Goal: Task Accomplishment & Management: Complete application form

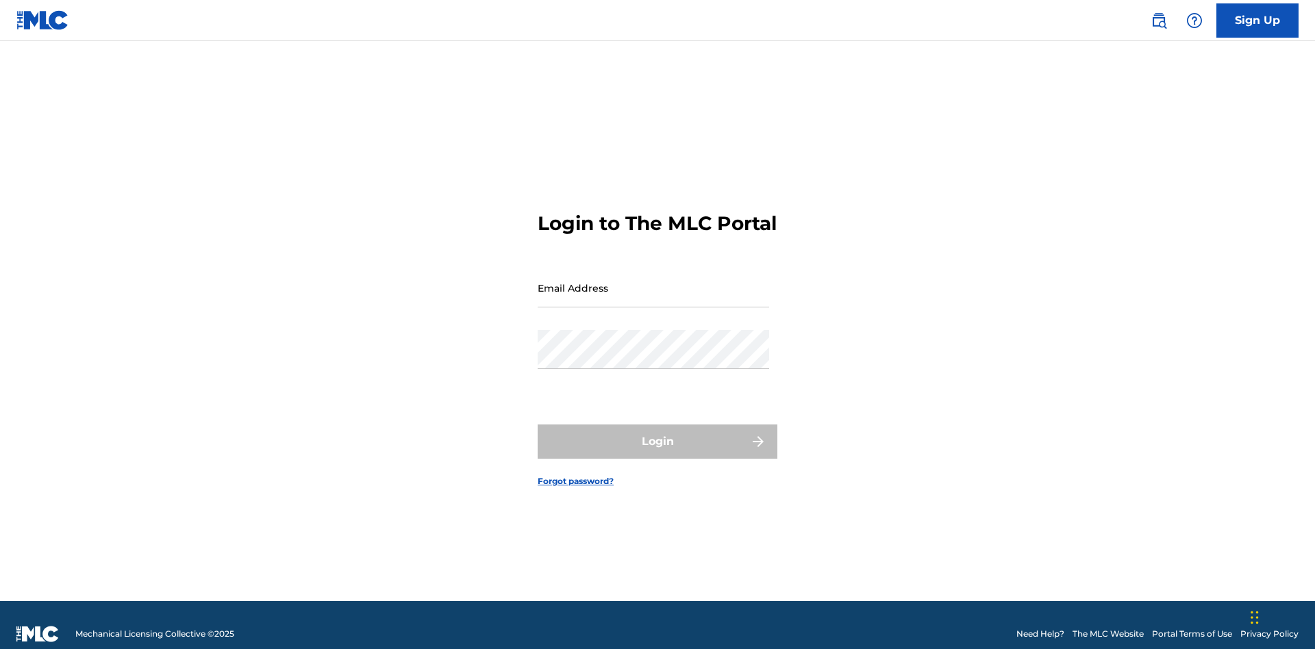
scroll to position [18, 0]
click at [653, 282] on input "Email Address" at bounding box center [654, 288] width 232 height 39
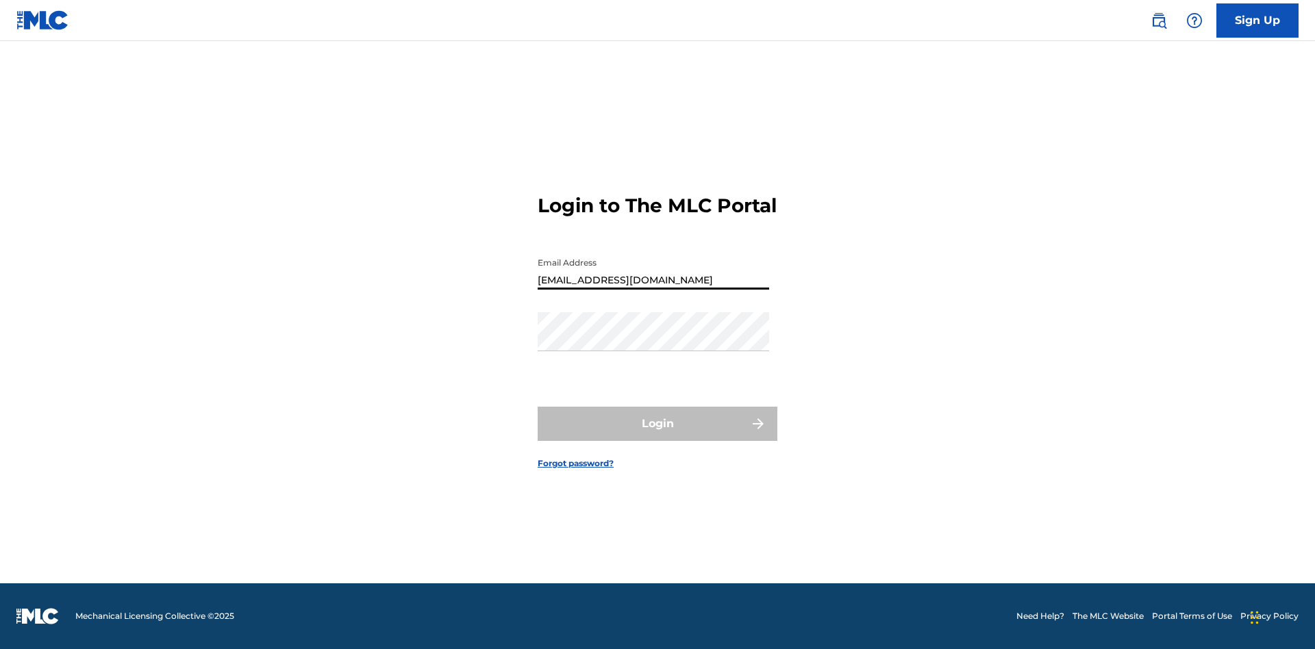
type input "Duke.McTesterson@gmail.com"
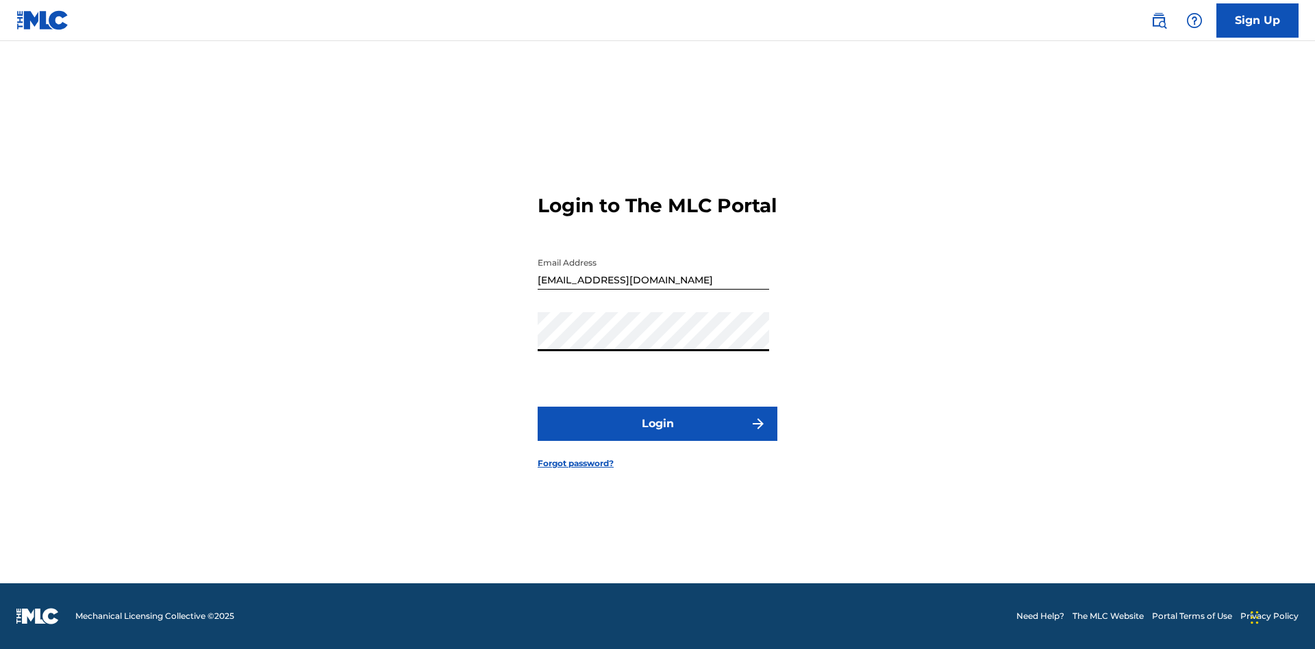
click at [658, 436] on button "Login" at bounding box center [658, 424] width 240 height 34
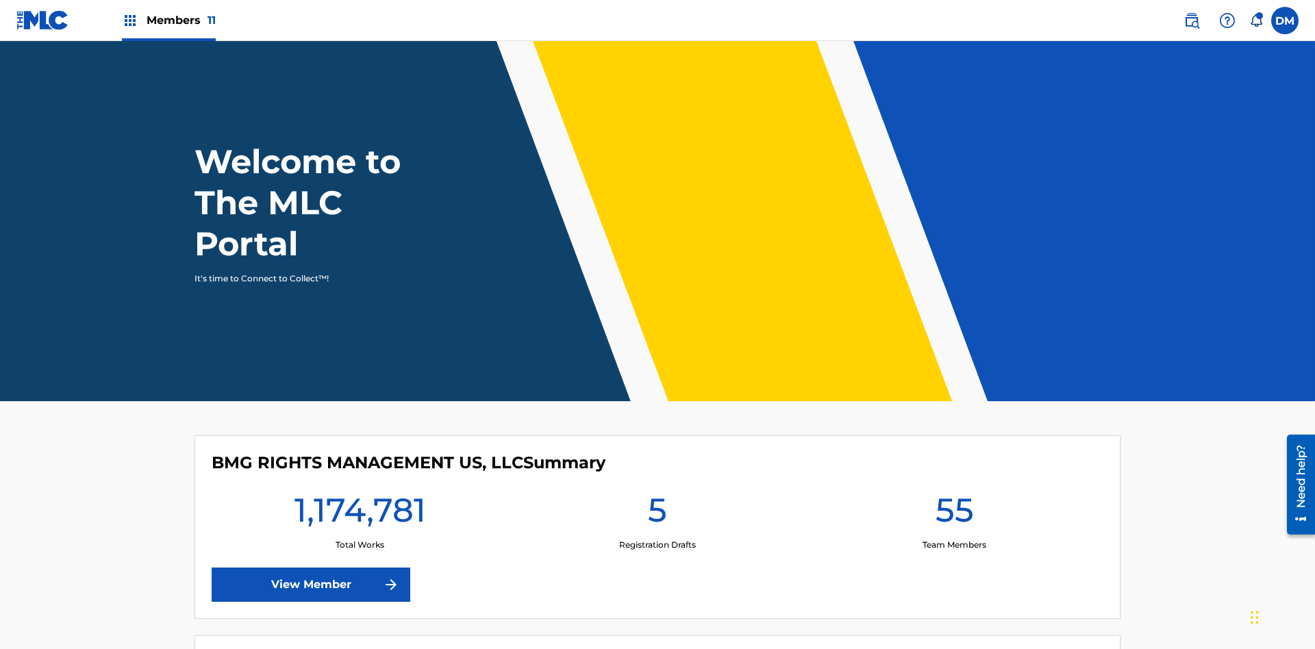
click at [1285, 20] on label at bounding box center [1284, 20] width 27 height 27
click at [1285, 21] on input "DM Duke McTesterson duke.mctesterson@gmail.com Notification Preferences Profile…" at bounding box center [1285, 21] width 0 height 0
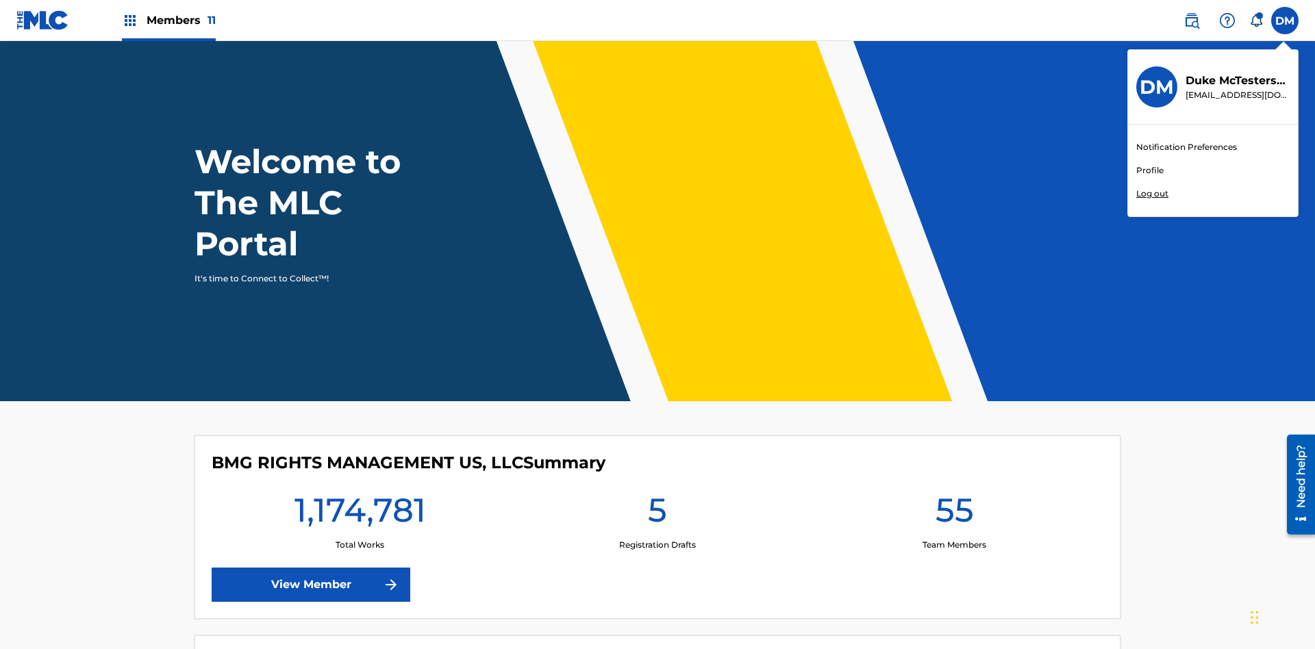
scroll to position [82, 0]
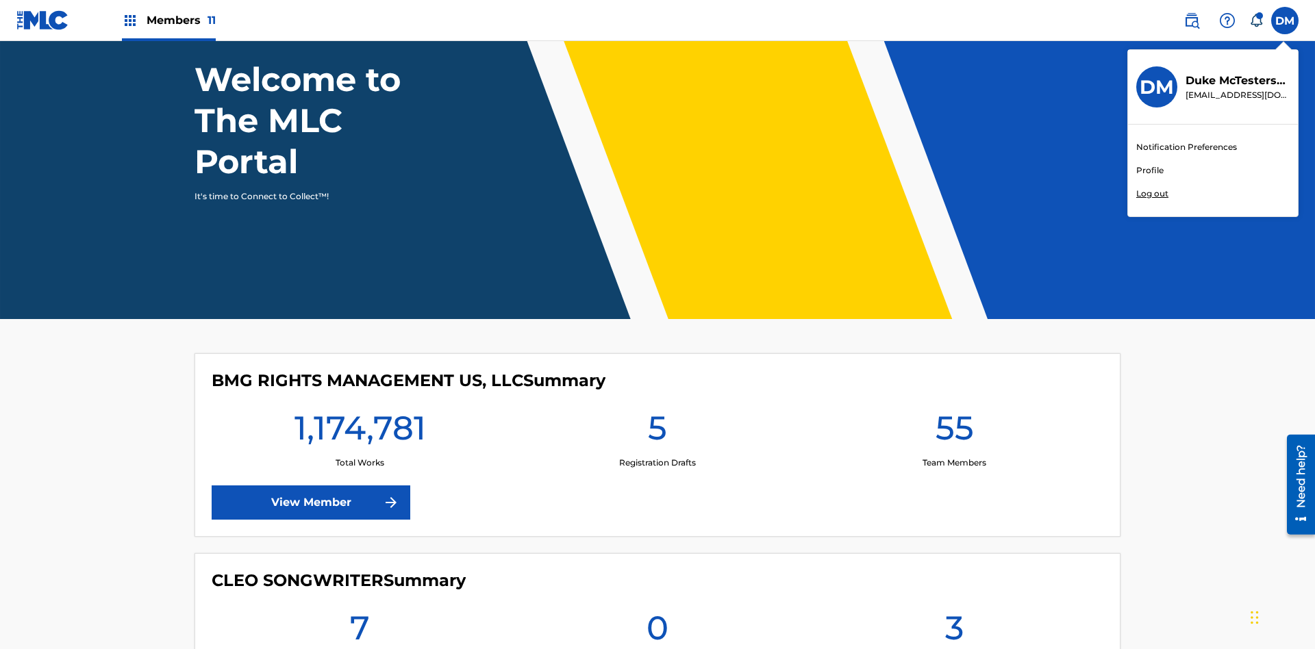
click at [1149, 171] on link "Profile" at bounding box center [1149, 170] width 27 height 12
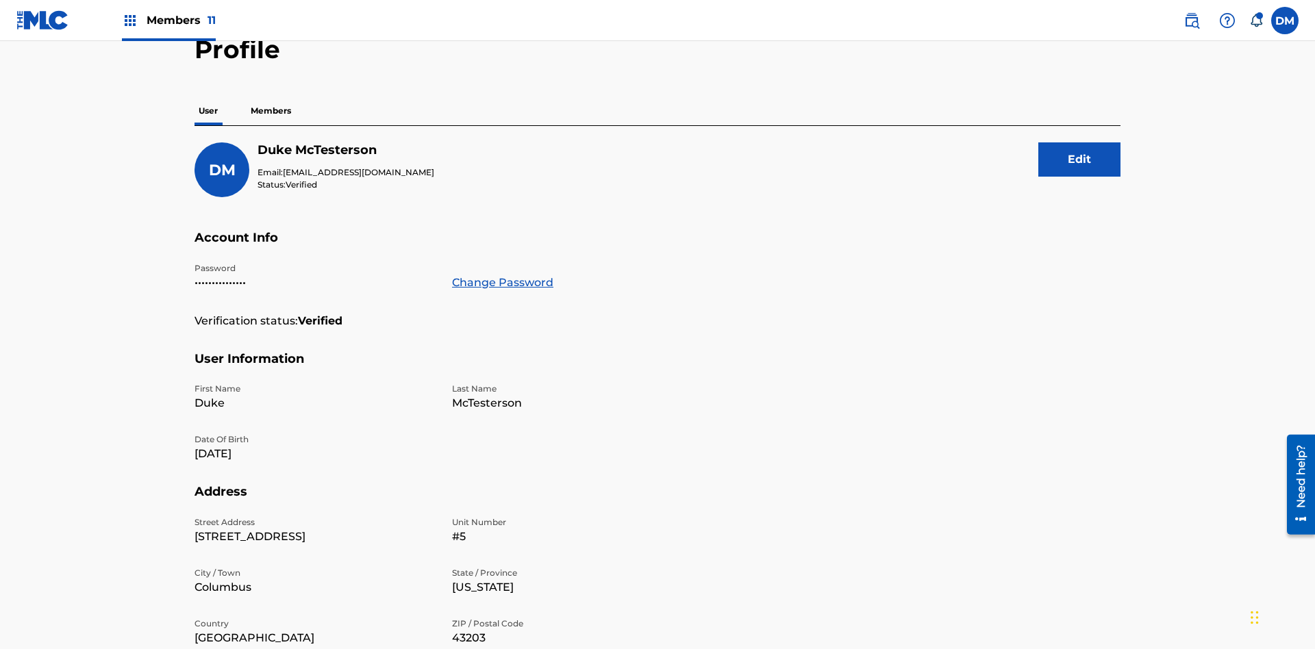
click at [271, 97] on p "Members" at bounding box center [271, 111] width 49 height 29
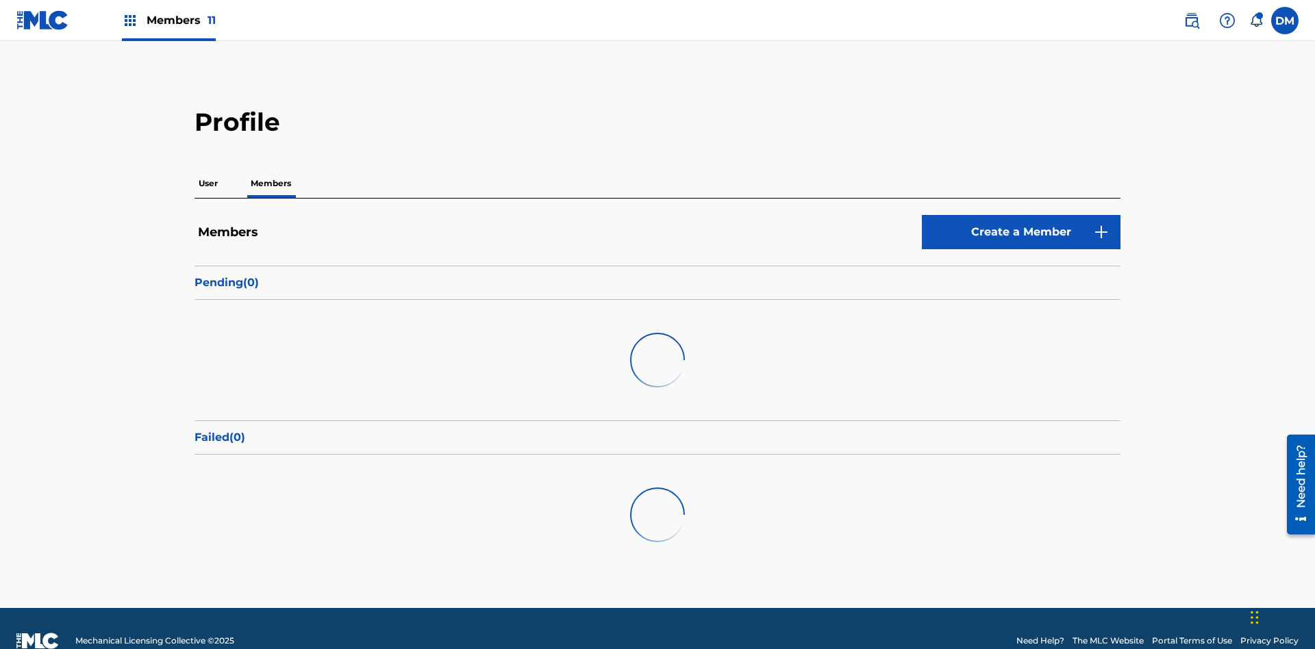
click at [1021, 215] on link "Create a Member" at bounding box center [1021, 232] width 199 height 34
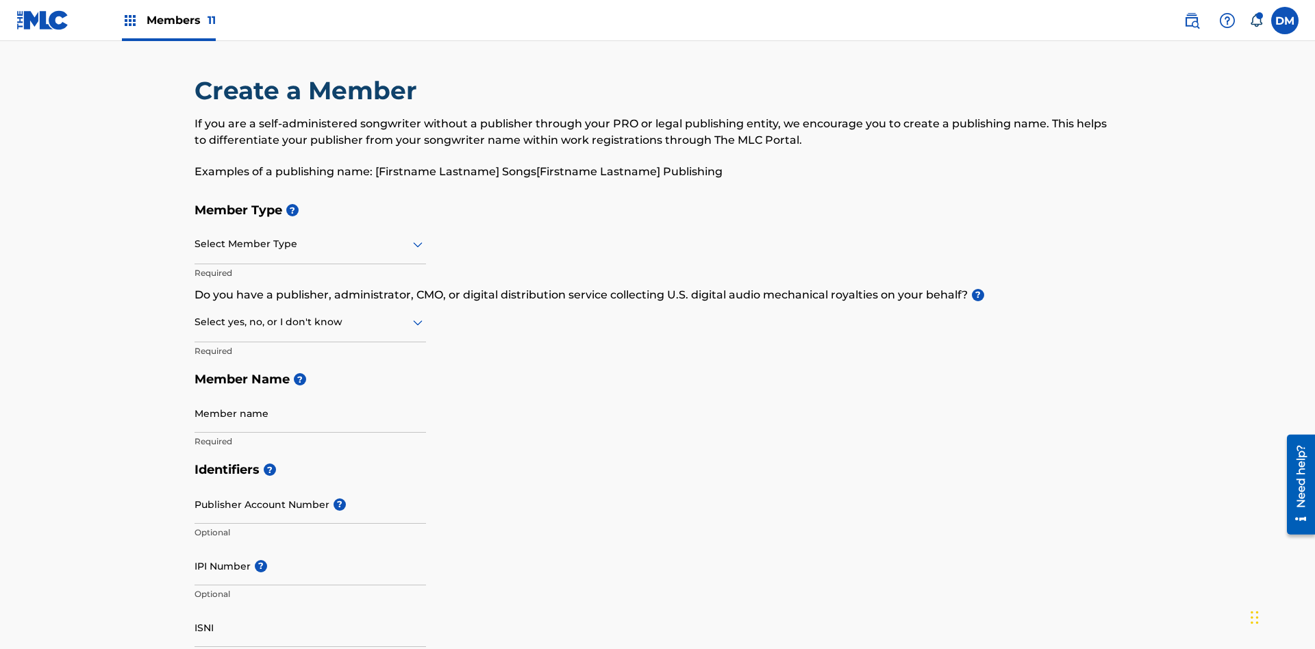
click at [195, 237] on input "text" at bounding box center [196, 244] width 3 height 14
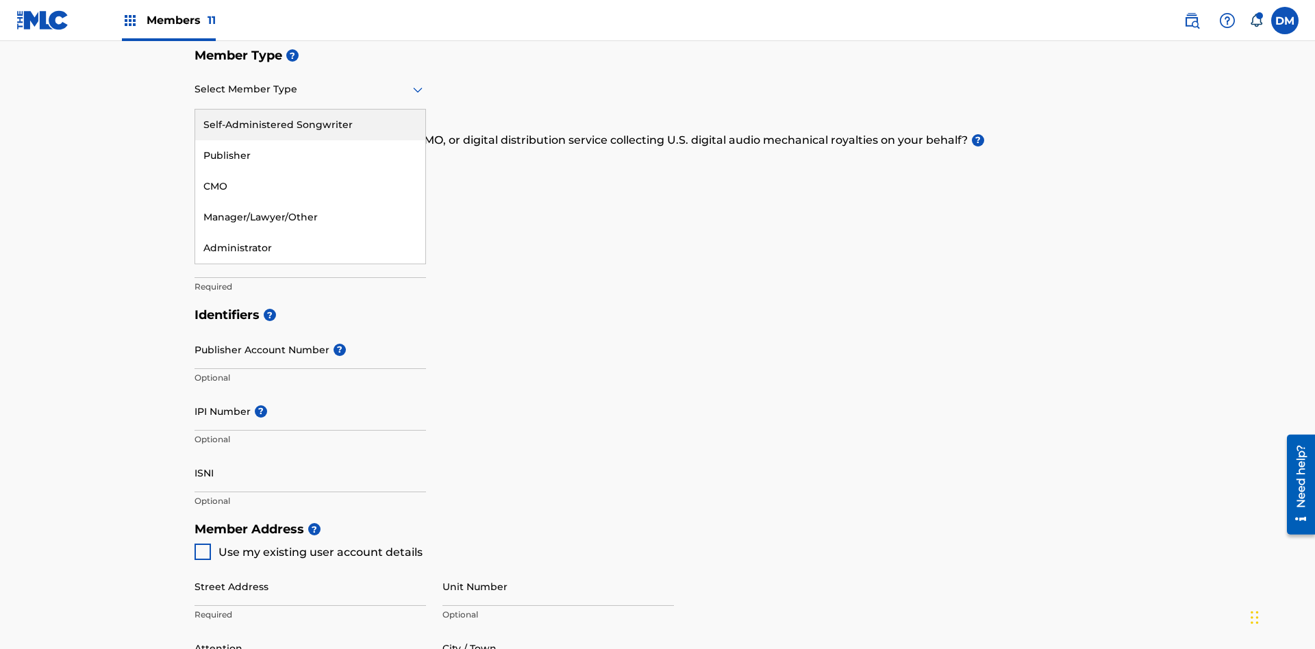
click at [310, 155] on div "Publisher" at bounding box center [310, 155] width 230 height 31
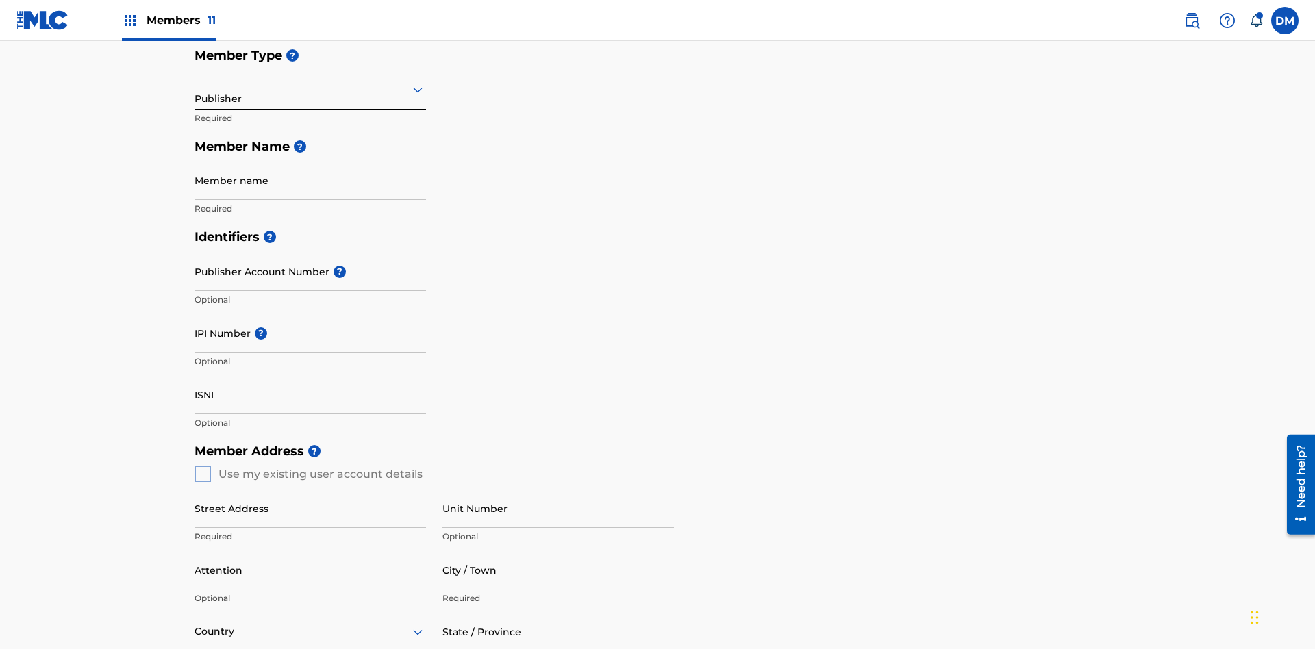
click at [195, 89] on input "text" at bounding box center [196, 89] width 3 height 14
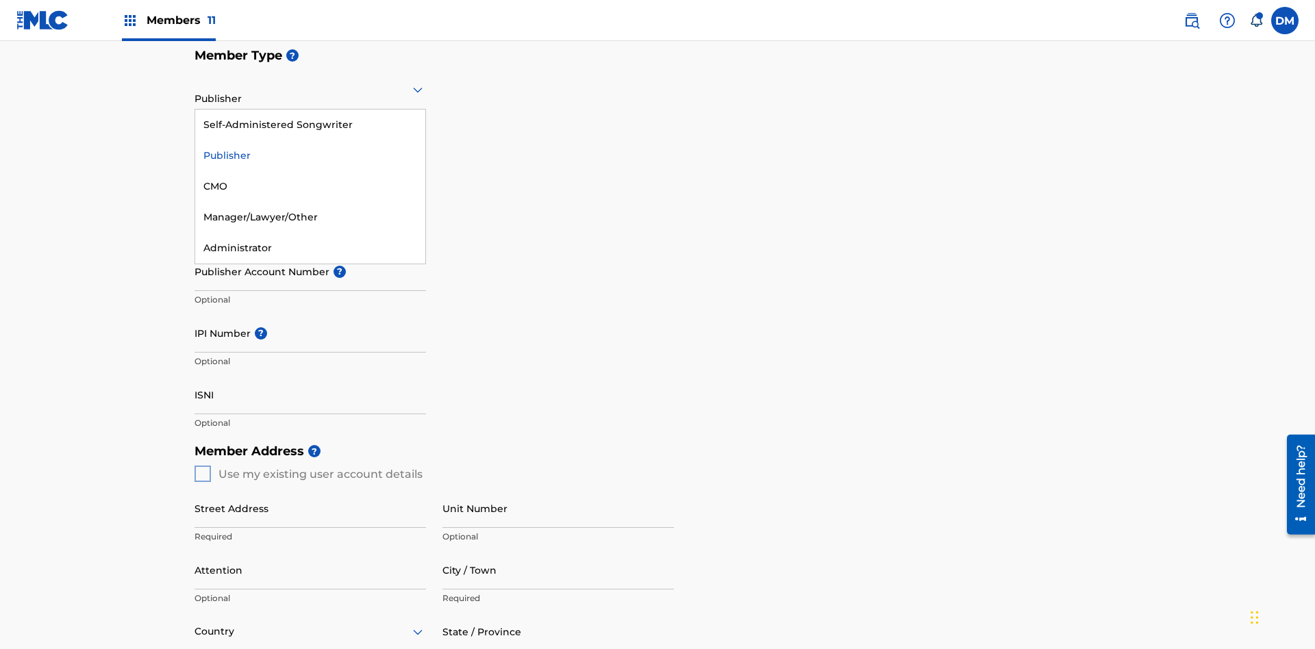
click at [310, 186] on div "CMO" at bounding box center [310, 186] width 230 height 31
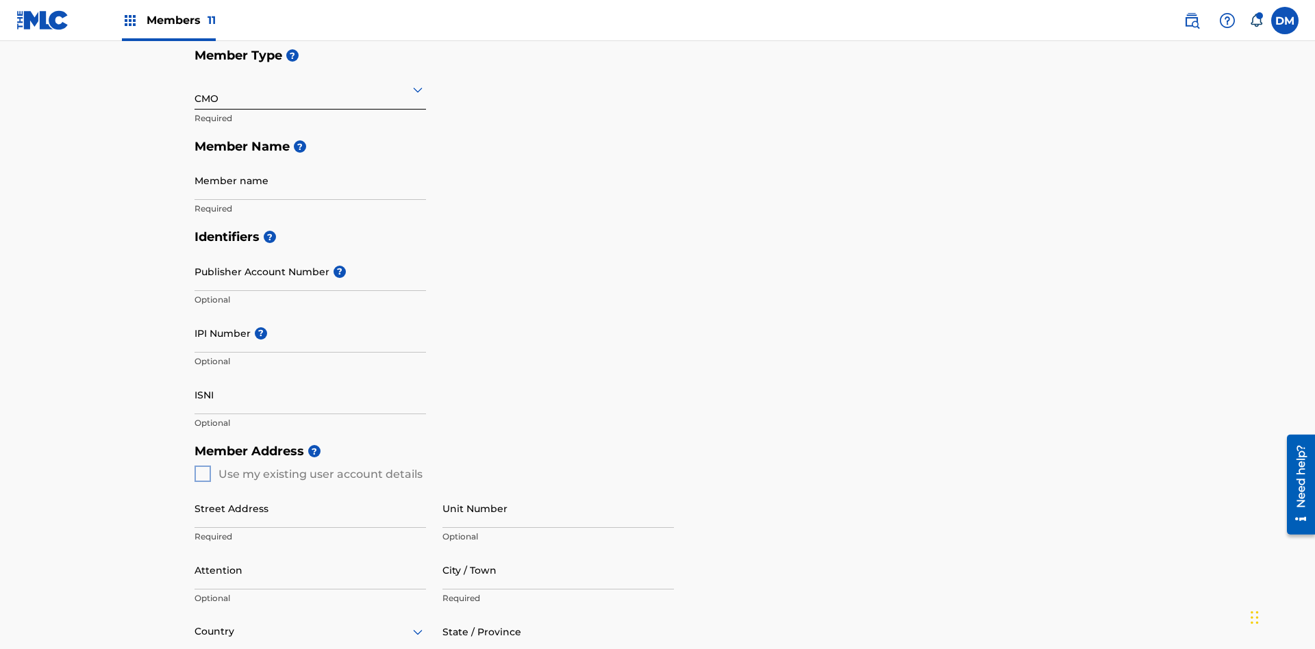
click at [195, 89] on input "text" at bounding box center [196, 89] width 3 height 14
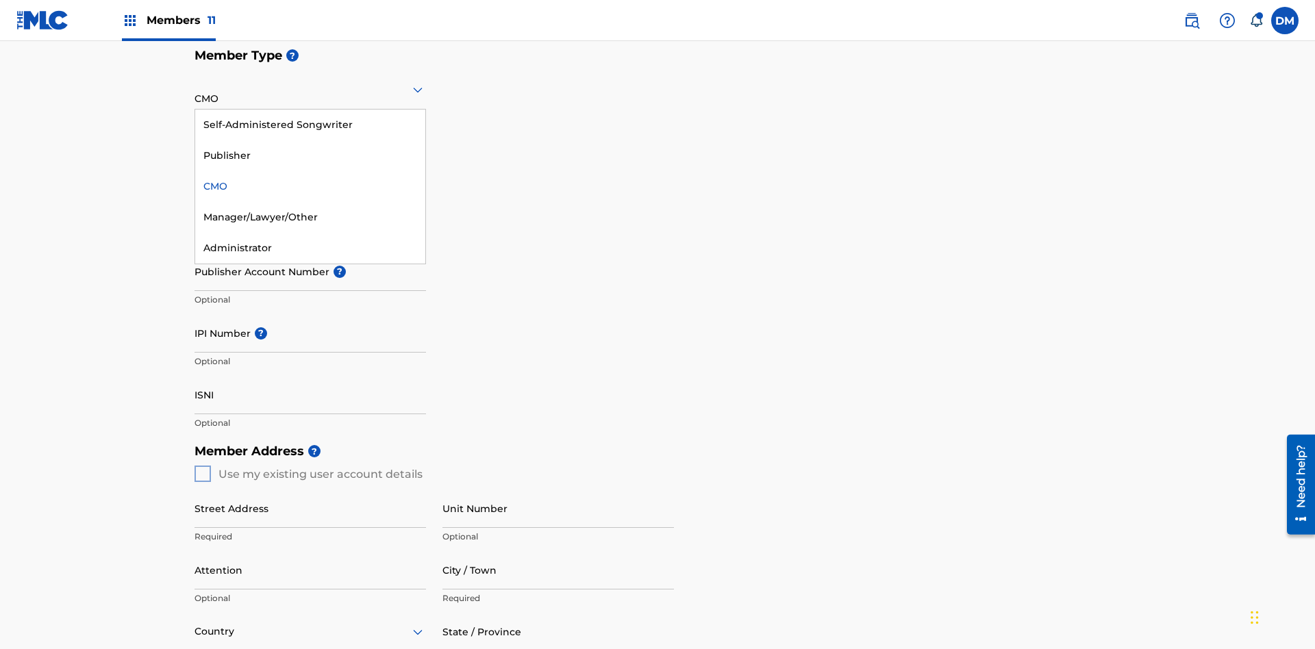
click at [310, 125] on div "Self-Administered Songwriter" at bounding box center [310, 125] width 230 height 31
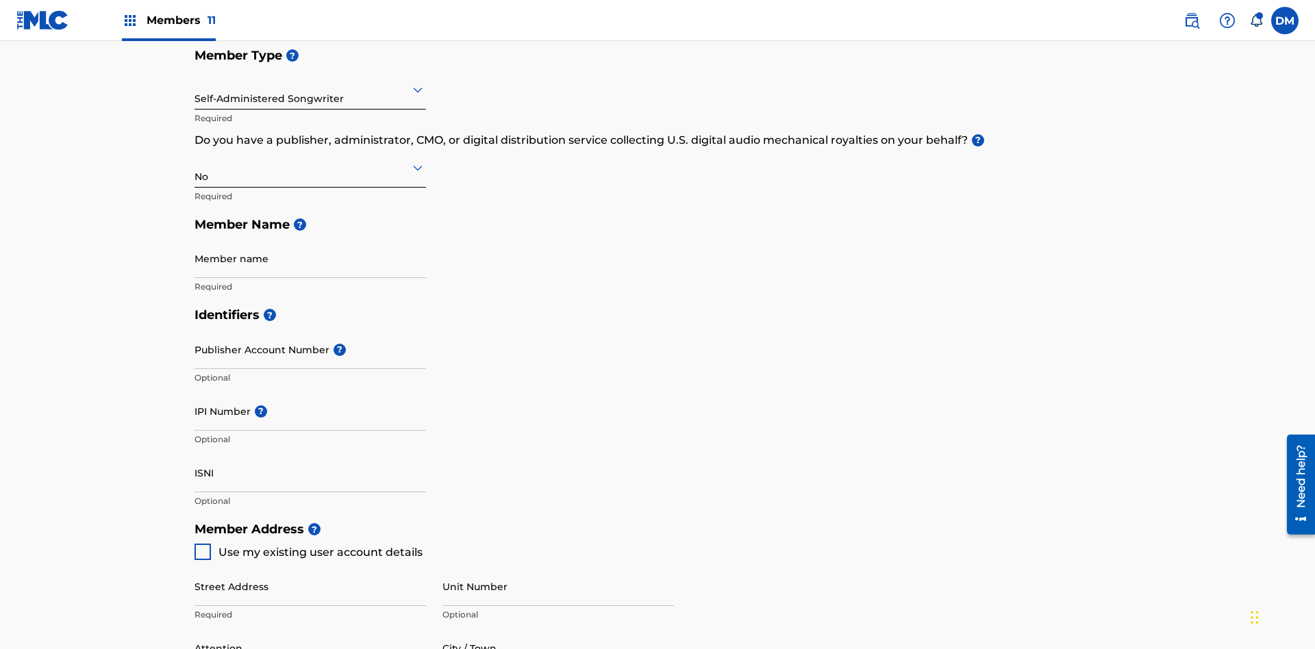
click at [195, 89] on input "text" at bounding box center [196, 89] width 3 height 14
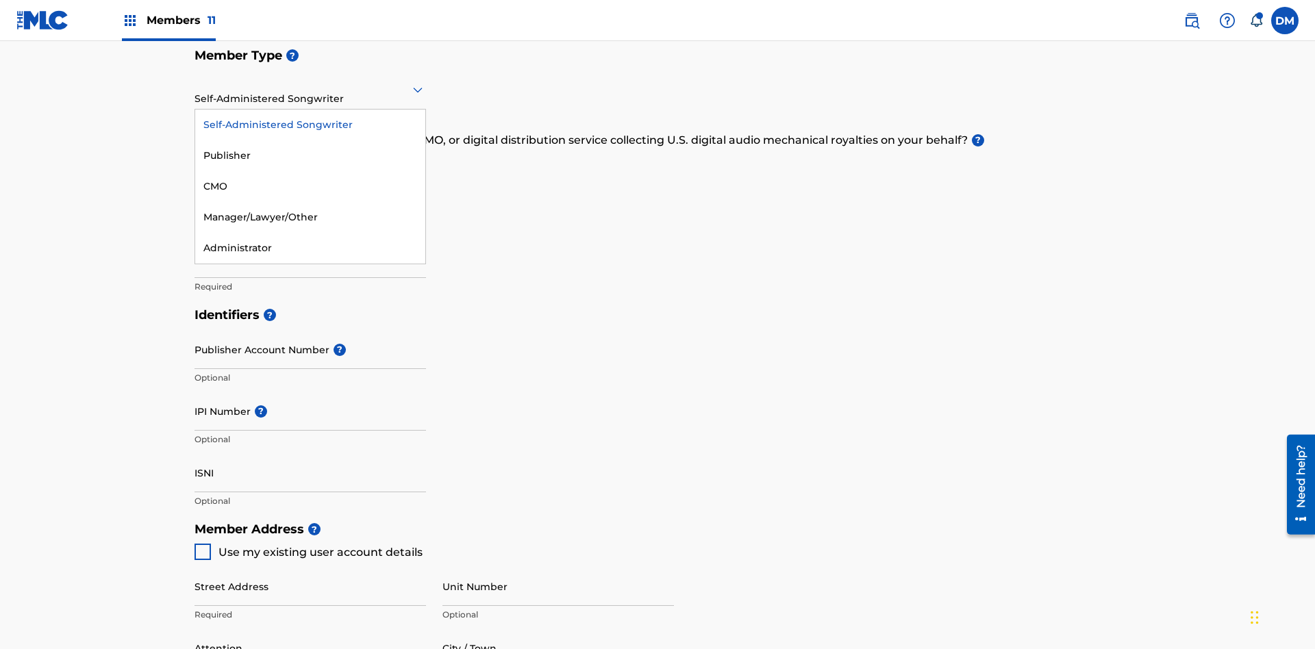
click at [310, 217] on div "Manager/Lawyer/Other" at bounding box center [310, 217] width 230 height 31
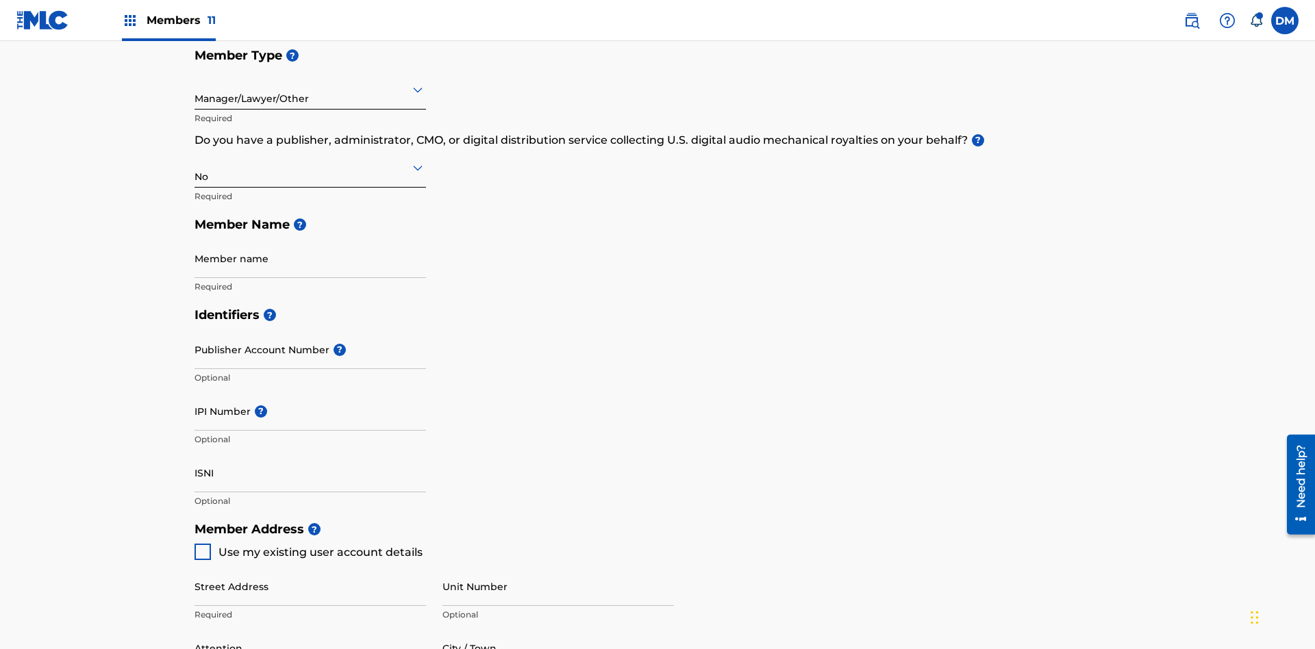
click at [195, 160] on input "text" at bounding box center [196, 167] width 3 height 14
click at [310, 188] on div "Yes" at bounding box center [310, 203] width 230 height 31
click at [195, 160] on input "text" at bounding box center [196, 167] width 3 height 14
click at [310, 249] on div "I don't know" at bounding box center [310, 264] width 230 height 31
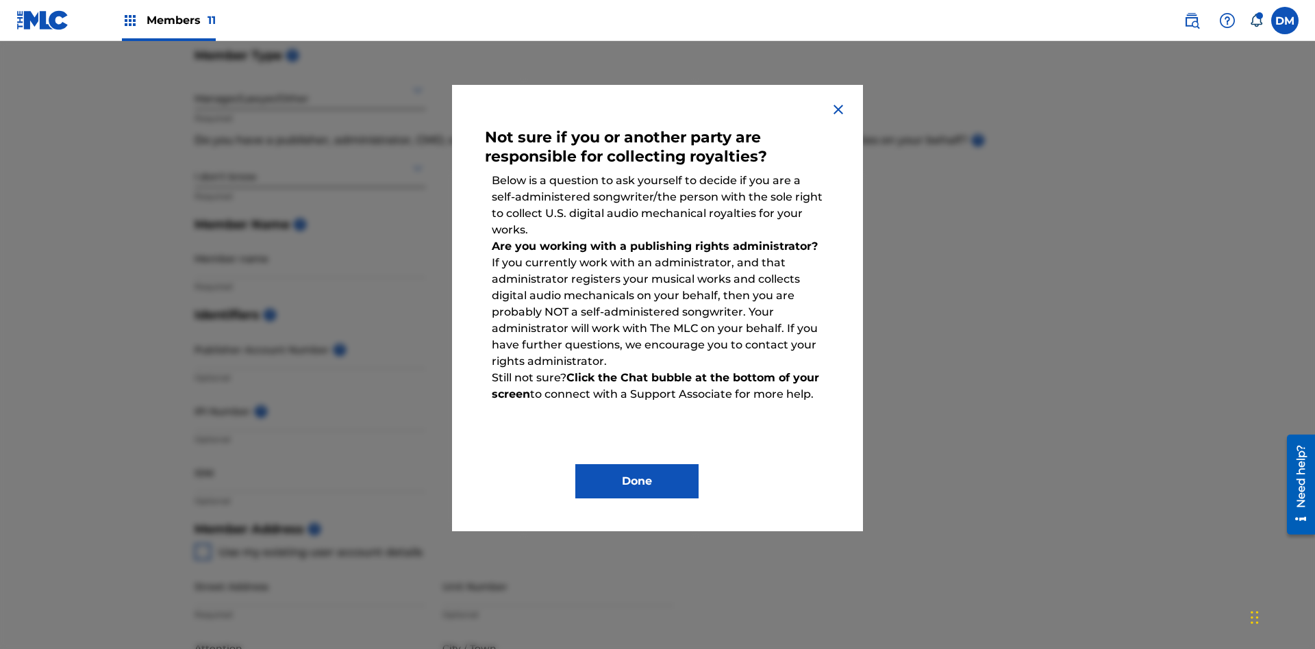
click at [637, 482] on button "Done" at bounding box center [636, 481] width 123 height 34
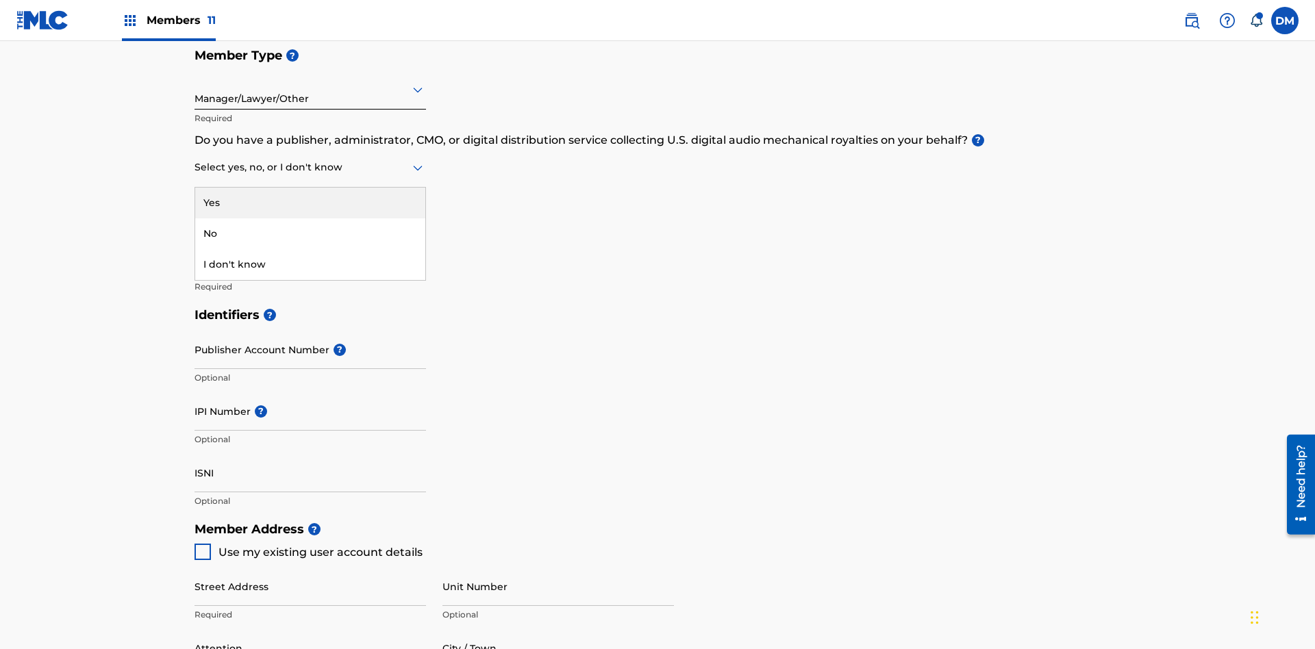
click at [310, 219] on div "No" at bounding box center [310, 234] width 230 height 31
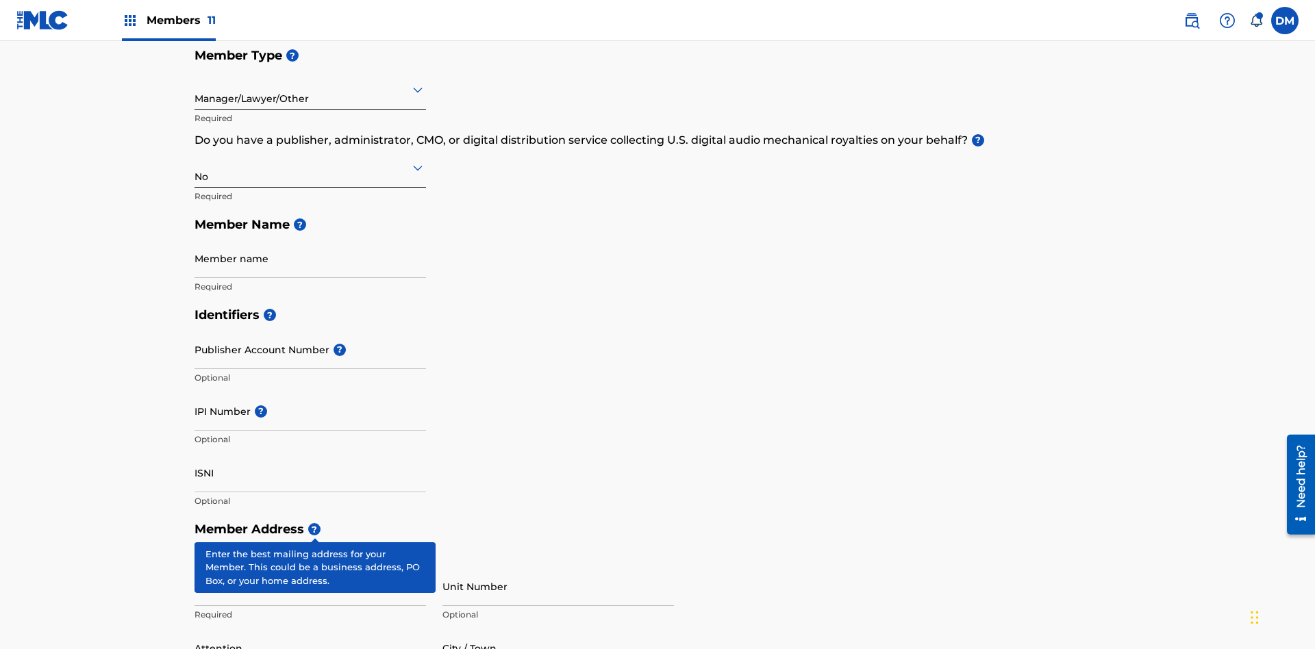
click at [310, 239] on input "Member name" at bounding box center [311, 258] width 232 height 39
type input "Z2025.08.21.04.27.25"
click at [310, 567] on input "Street Address" at bounding box center [311, 586] width 232 height 39
type input "123 Main St"
click at [558, 567] on input "Unit Number" at bounding box center [558, 586] width 232 height 39
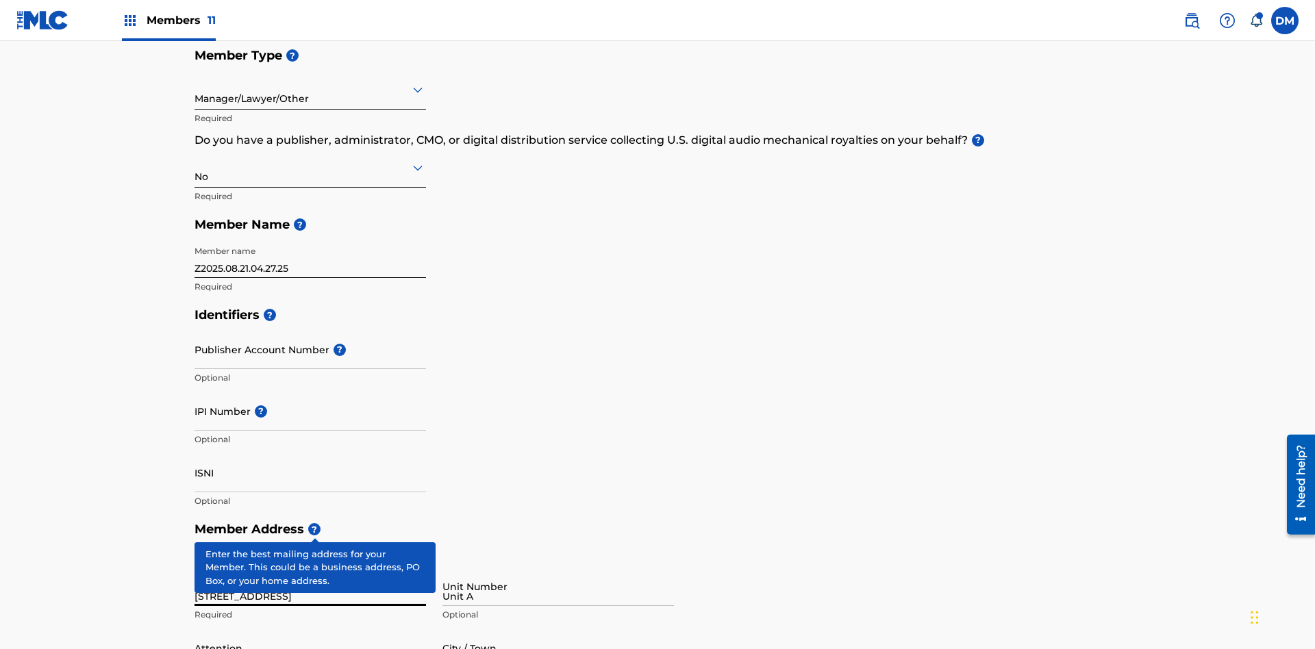
type input "Unit A"
click at [310, 629] on input "Attention" at bounding box center [311, 648] width 232 height 39
type input "Steve"
click at [558, 629] on input "City / Town" at bounding box center [558, 648] width 232 height 39
type input "London"
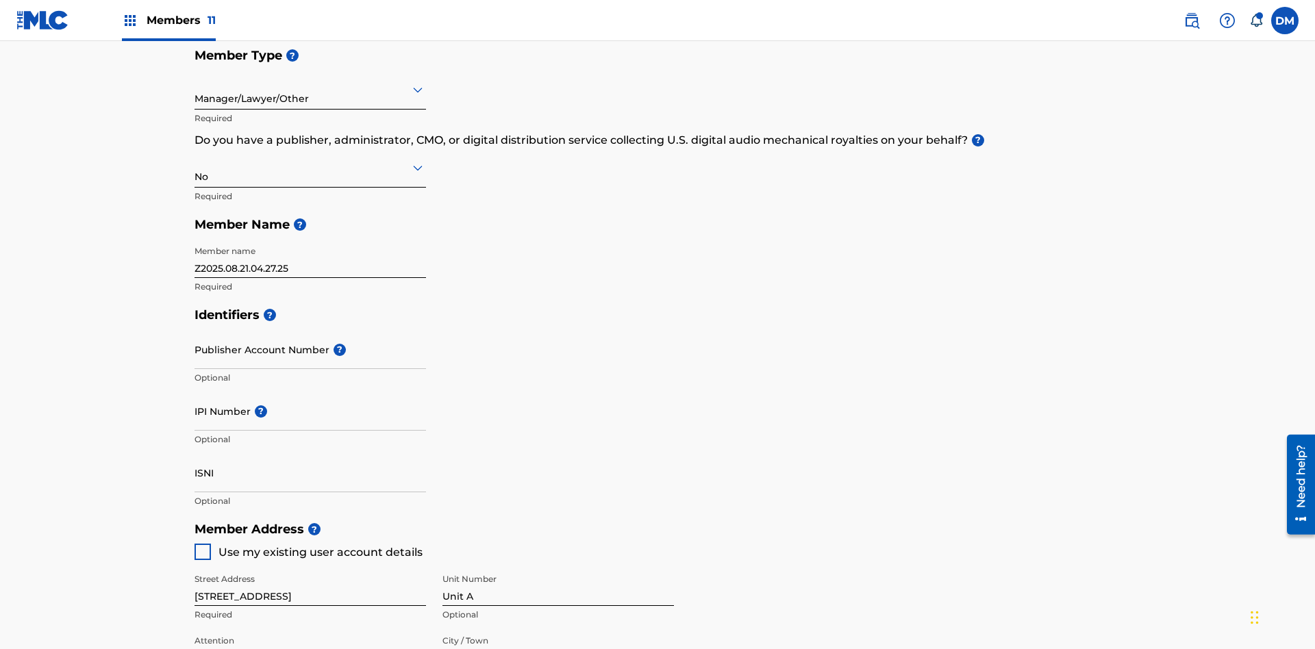
scroll to position [417, 0]
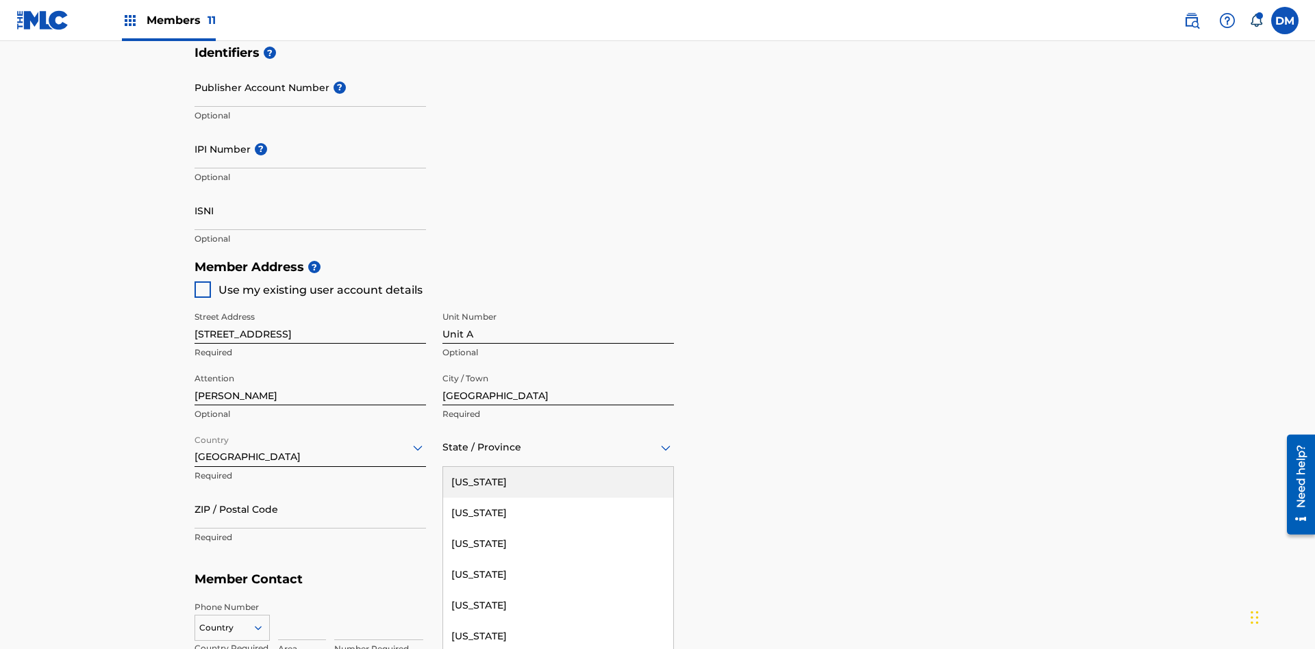
click at [310, 490] on input "ZIP / Postal Code" at bounding box center [311, 509] width 232 height 39
click at [264, 622] on icon at bounding box center [258, 628] width 12 height 12
click at [302, 601] on input at bounding box center [302, 620] width 48 height 39
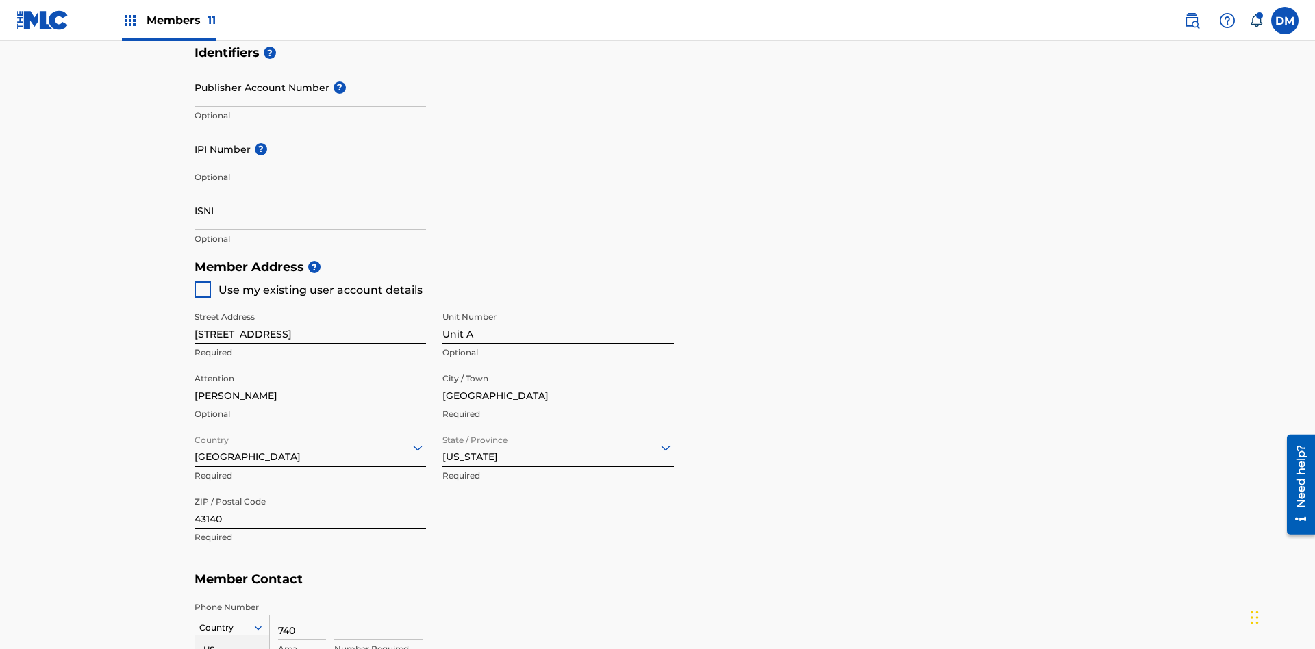
click at [379, 601] on input at bounding box center [378, 620] width 89 height 39
click at [310, 102] on input "Publisher Account Number ?" at bounding box center [311, 87] width 232 height 39
click at [310, 129] on input "IPI Number ?" at bounding box center [311, 148] width 232 height 39
click at [310, 191] on input "ISNI" at bounding box center [311, 210] width 232 height 39
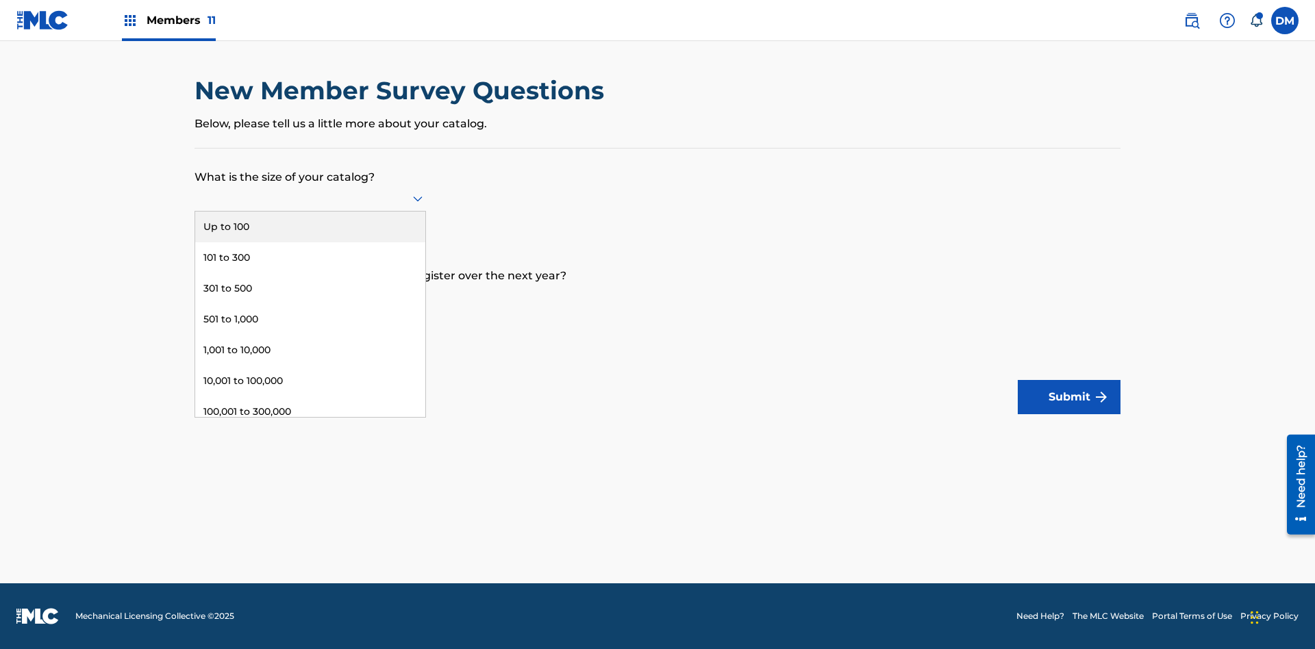
click at [310, 350] on div "1,001 to 10,000" at bounding box center [310, 350] width 230 height 31
click at [195, 297] on input "text" at bounding box center [196, 297] width 3 height 14
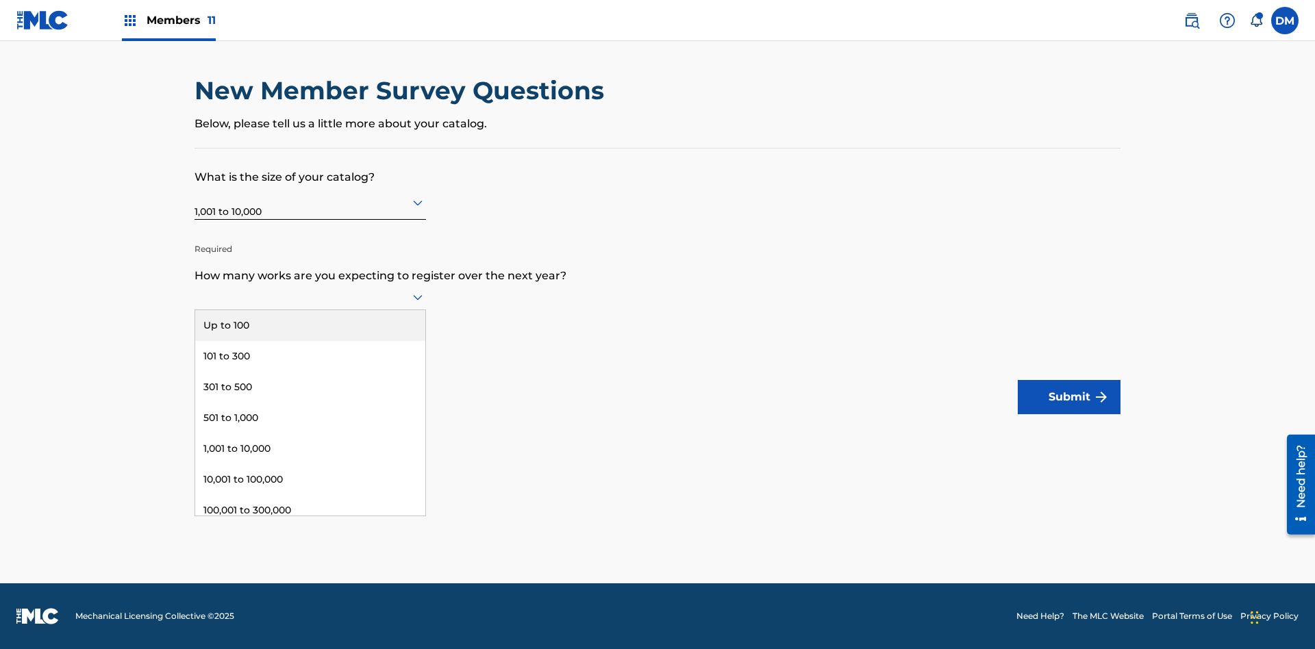
click at [310, 557] on div "Over 500,000" at bounding box center [310, 572] width 230 height 31
click at [1069, 397] on button "Submit" at bounding box center [1069, 397] width 103 height 34
